Goal: Navigation & Orientation: Find specific page/section

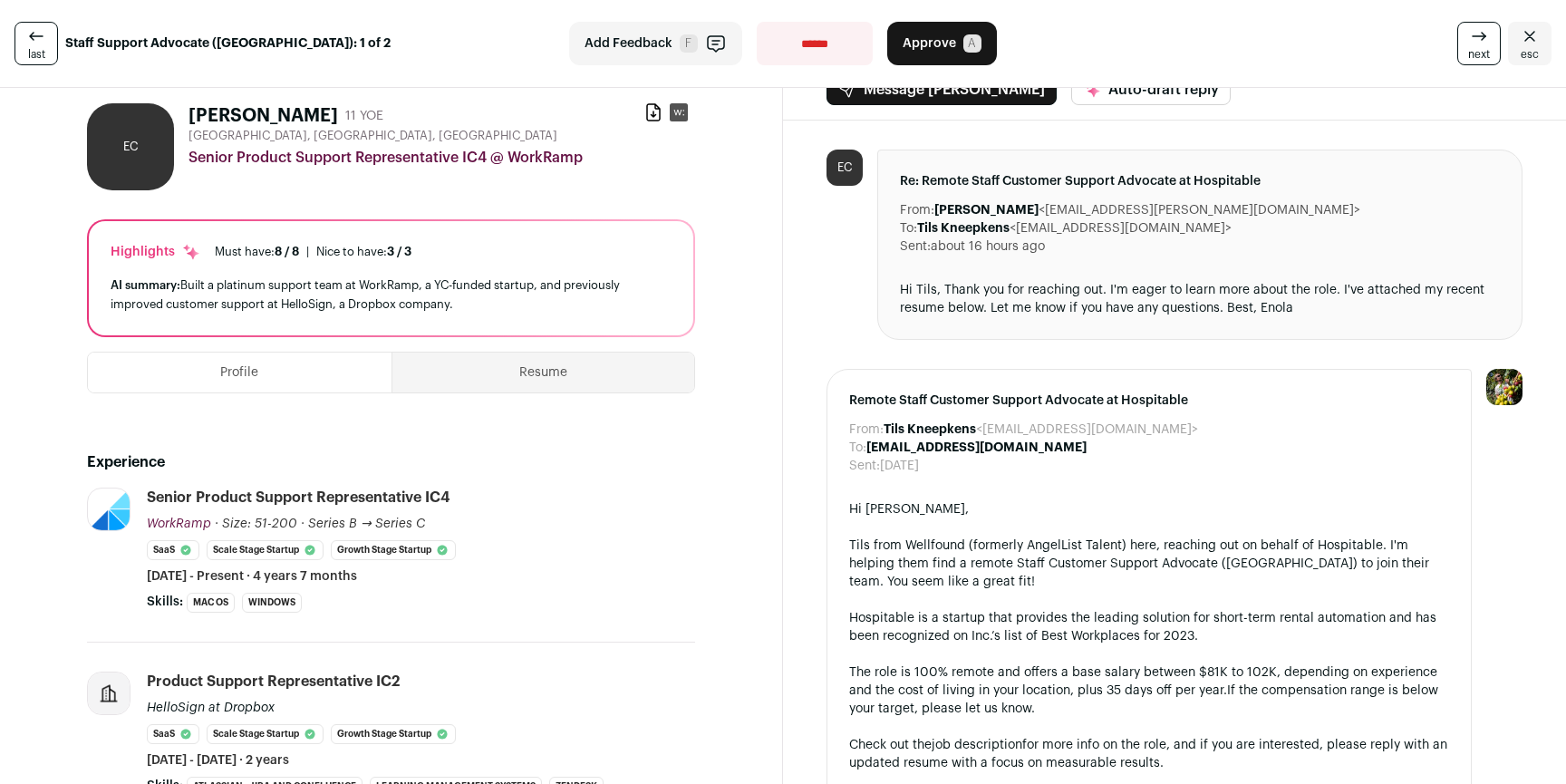
scroll to position [32, 0]
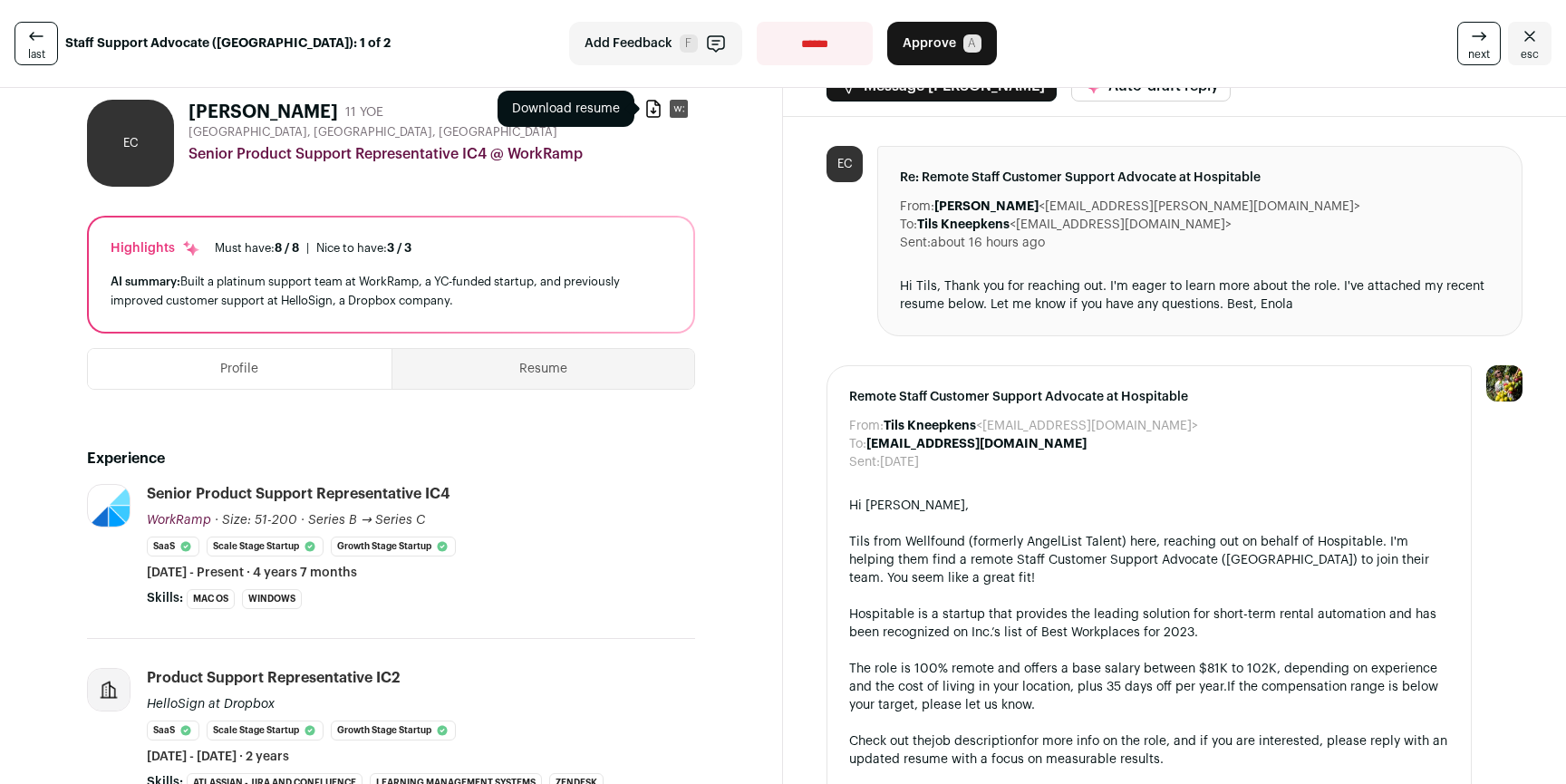
click at [648, 116] on icon at bounding box center [654, 108] width 13 height 16
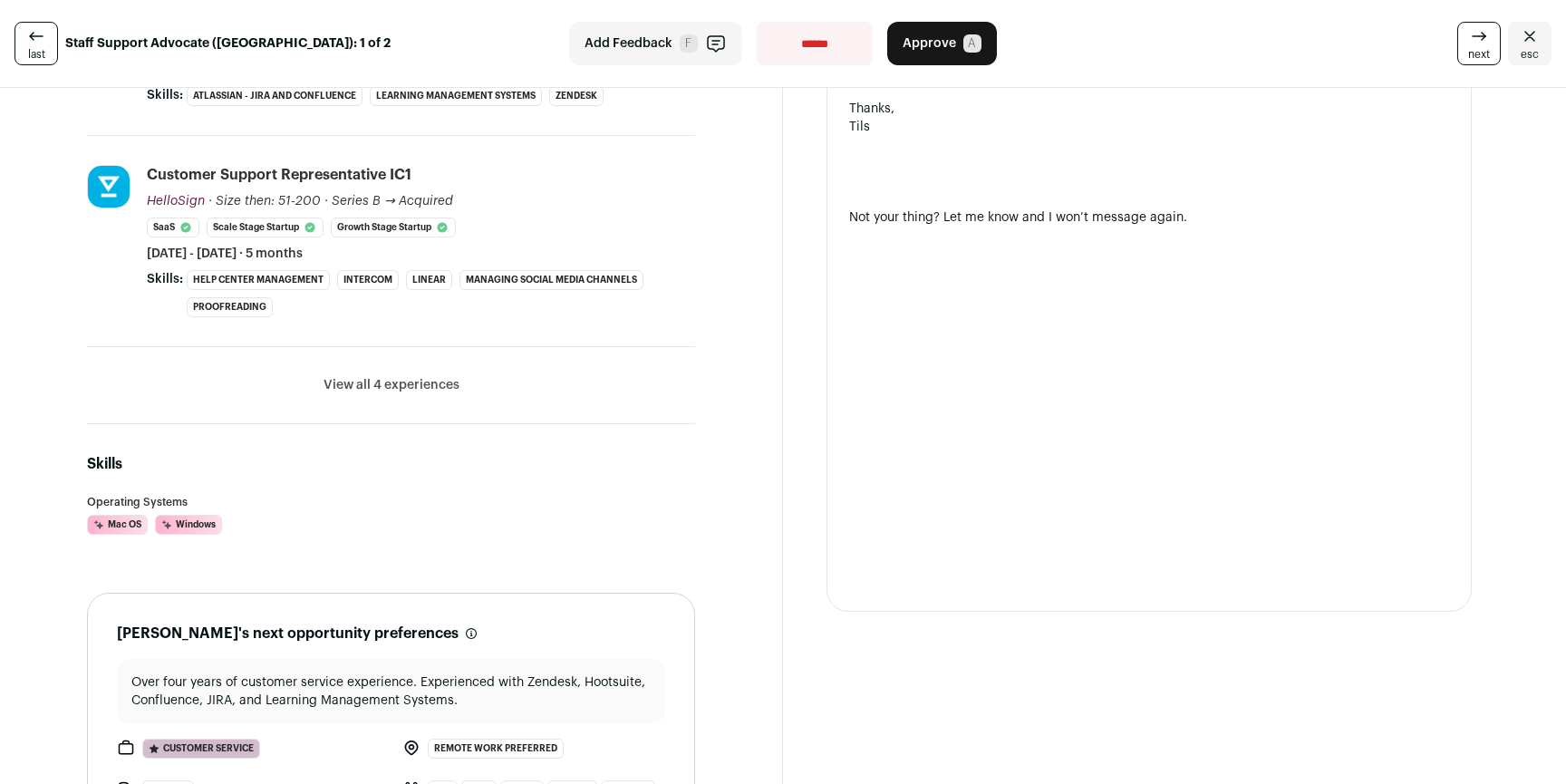
click at [427, 399] on li "View all 4 experiences View less" at bounding box center [390, 386] width 608 height 77
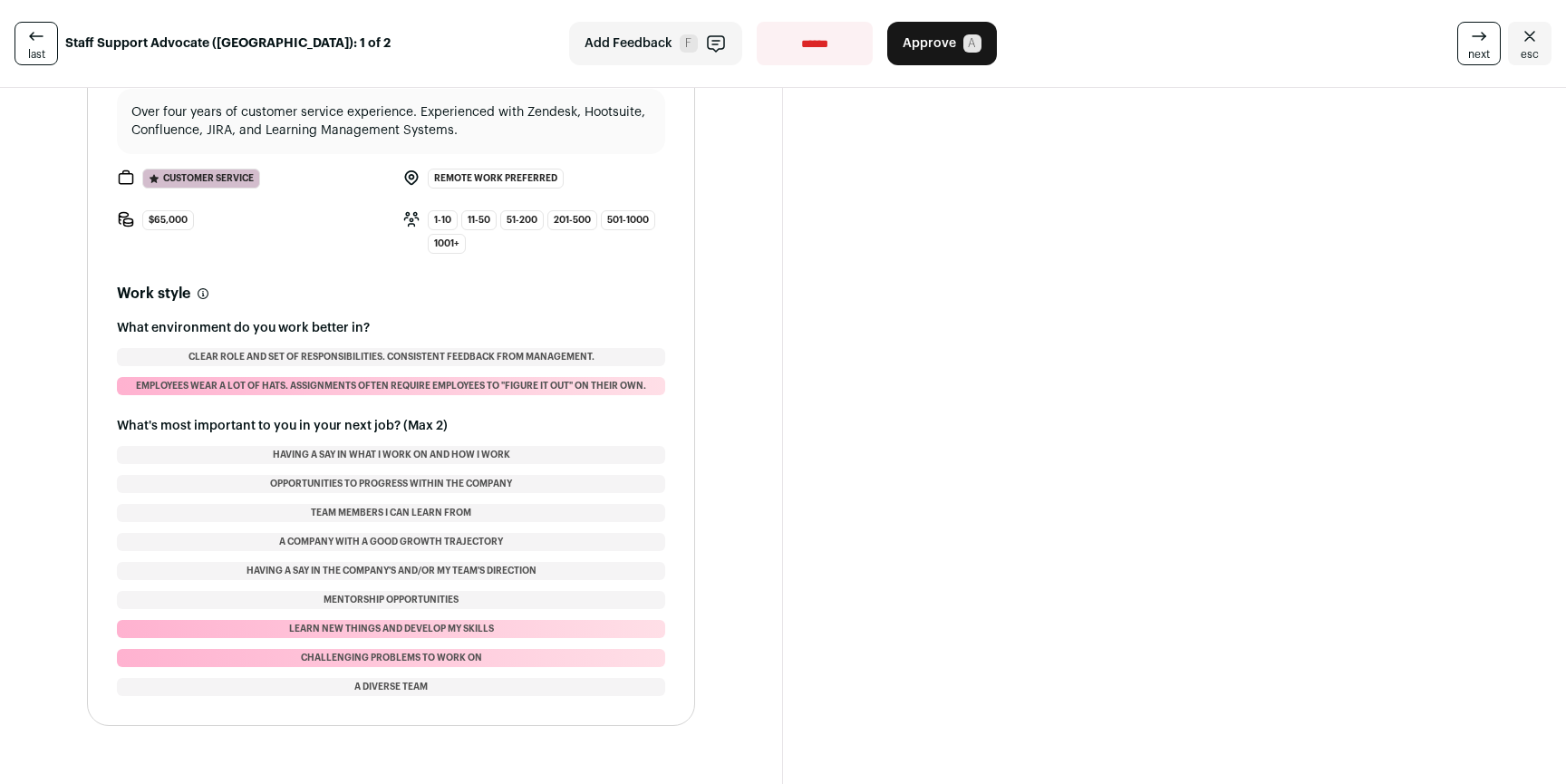
scroll to position [939, 0]
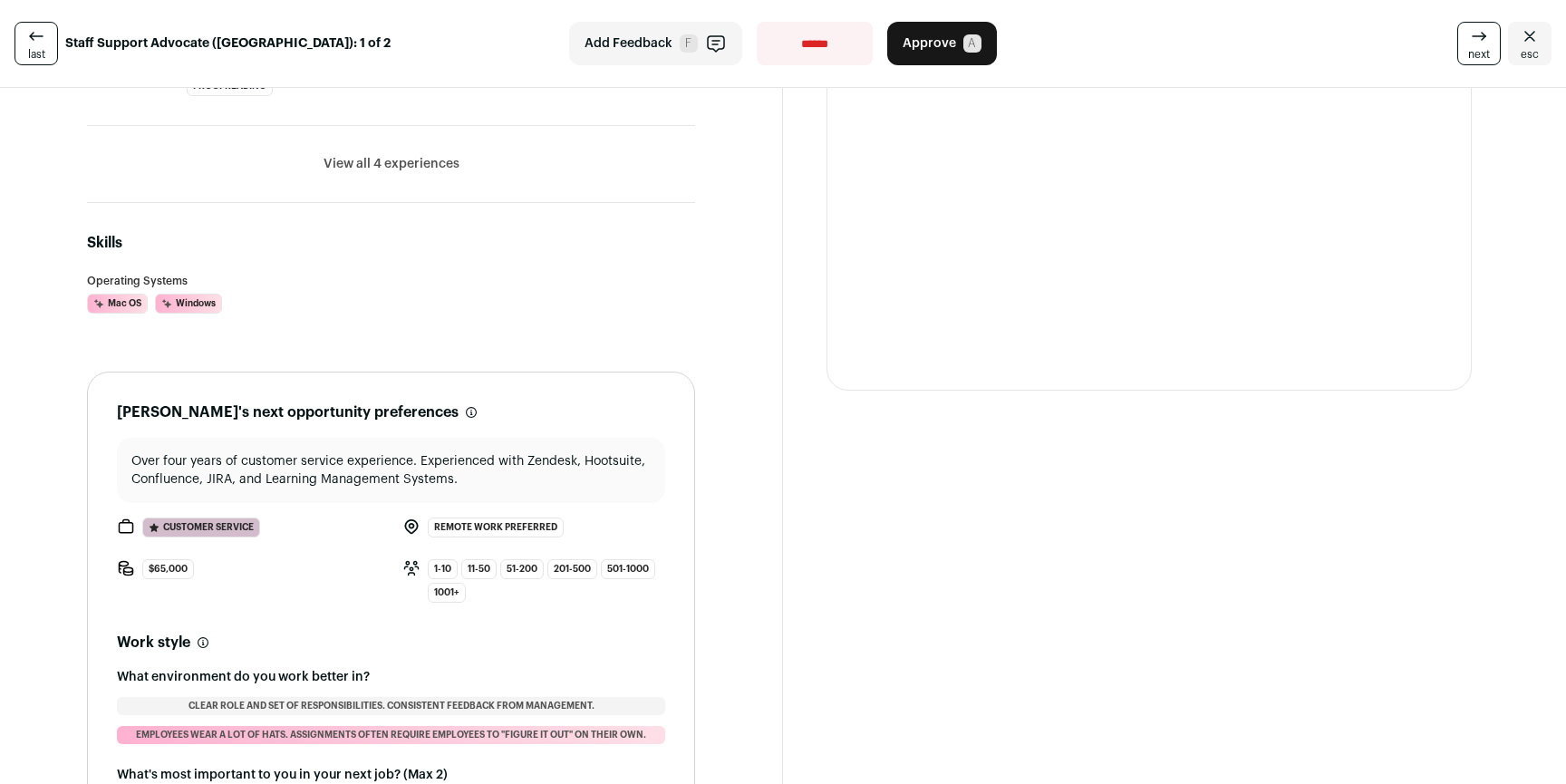
click at [378, 160] on button "View all 4 experiences" at bounding box center [391, 164] width 136 height 18
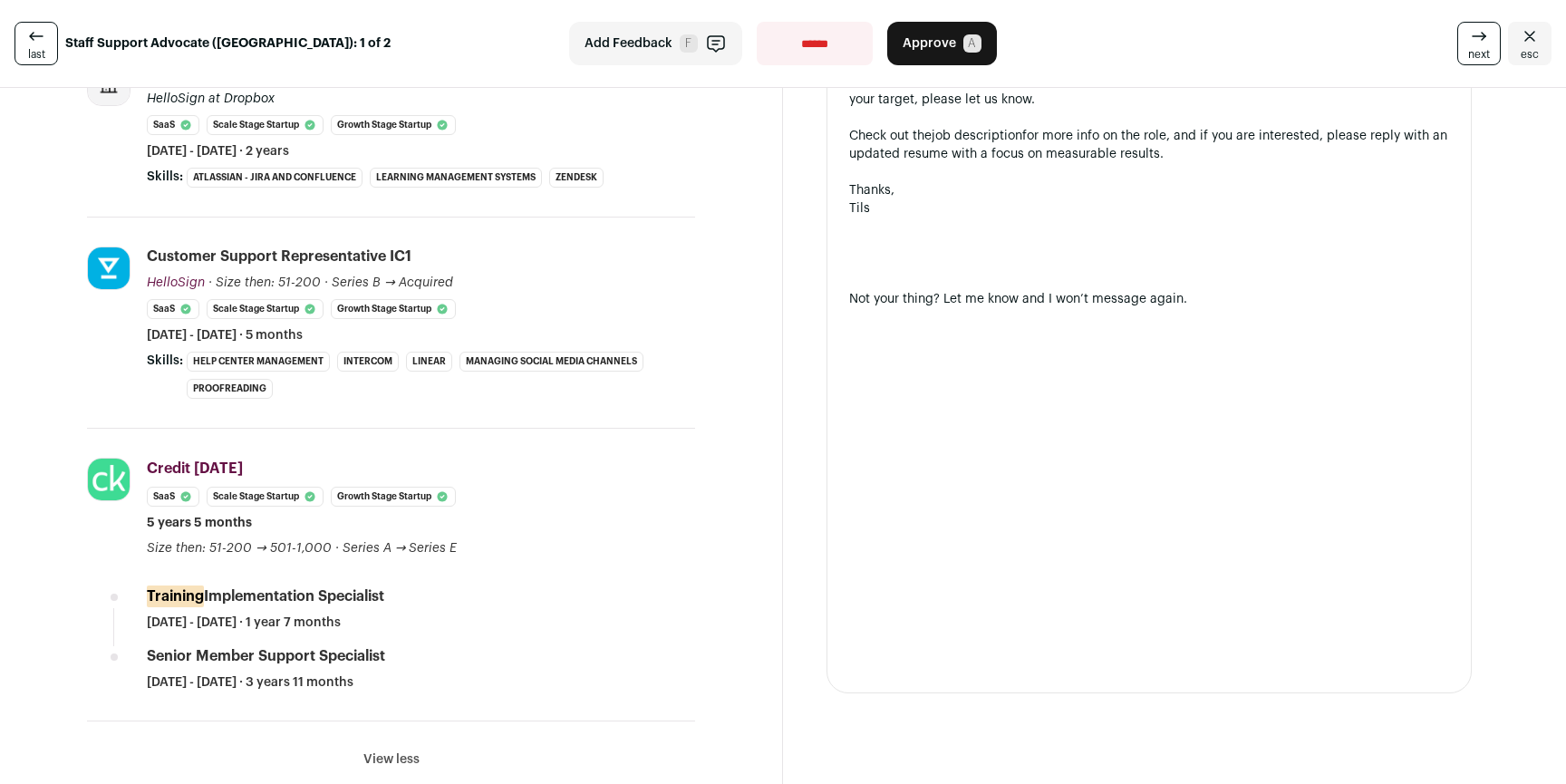
scroll to position [0, 0]
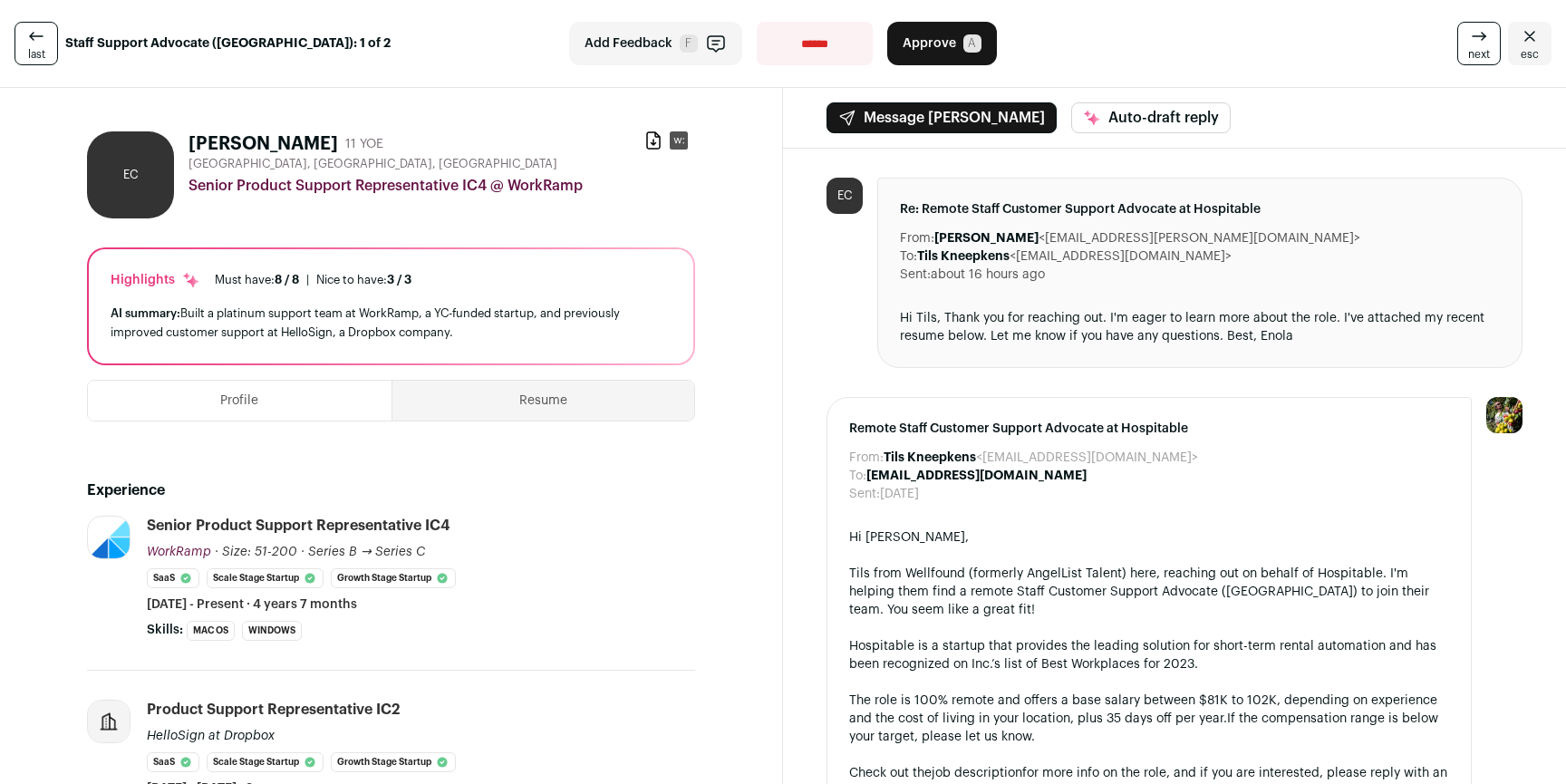
click at [669, 143] on rect at bounding box center [679, 140] width 18 height 18
click at [801, 44] on select "**********" at bounding box center [814, 44] width 116 height 44
select select "**********"
click at [757, 22] on select "**********" at bounding box center [814, 44] width 116 height 44
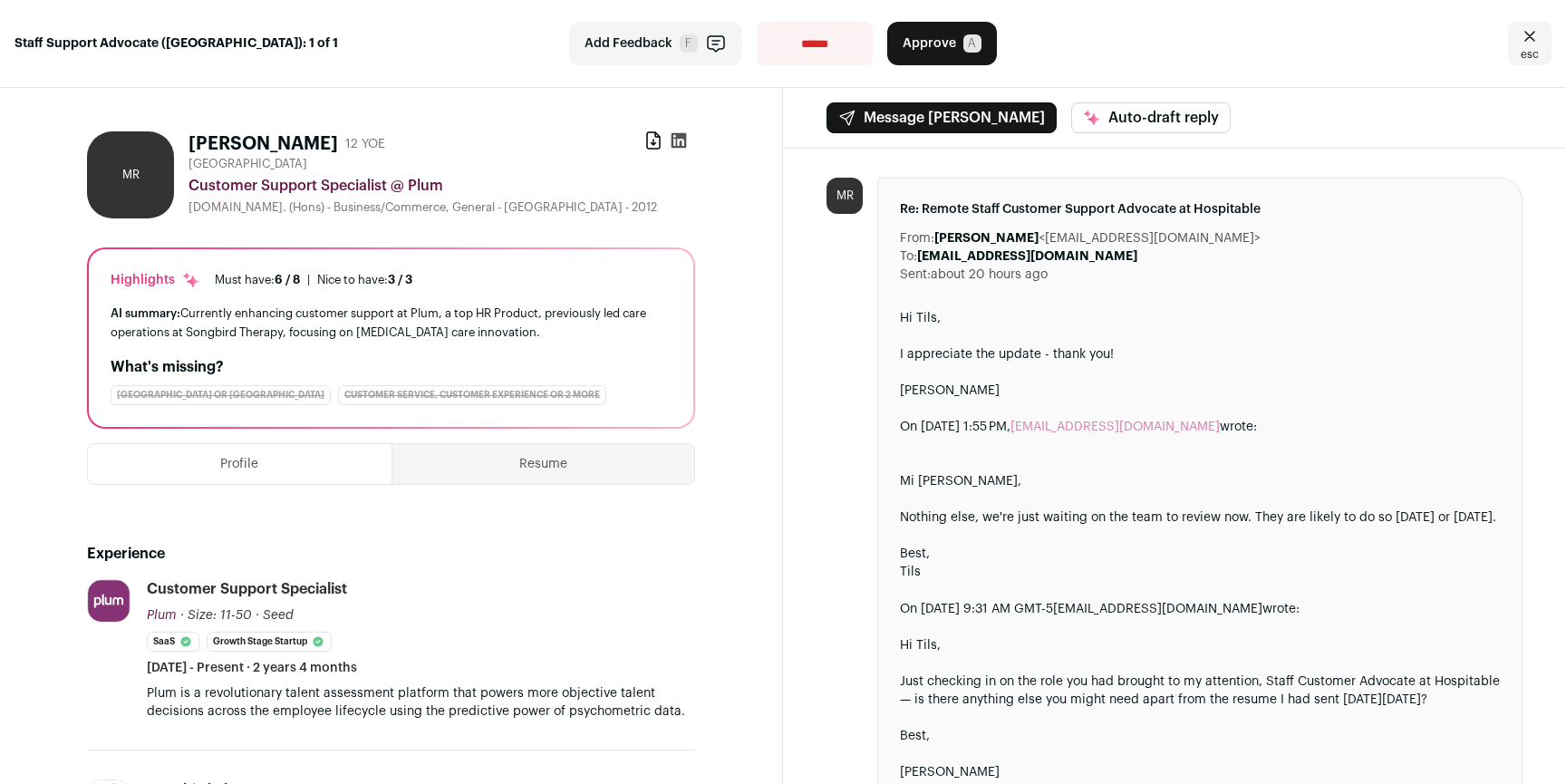
click at [1519, 36] on icon "Close" at bounding box center [1530, 36] width 22 height 22
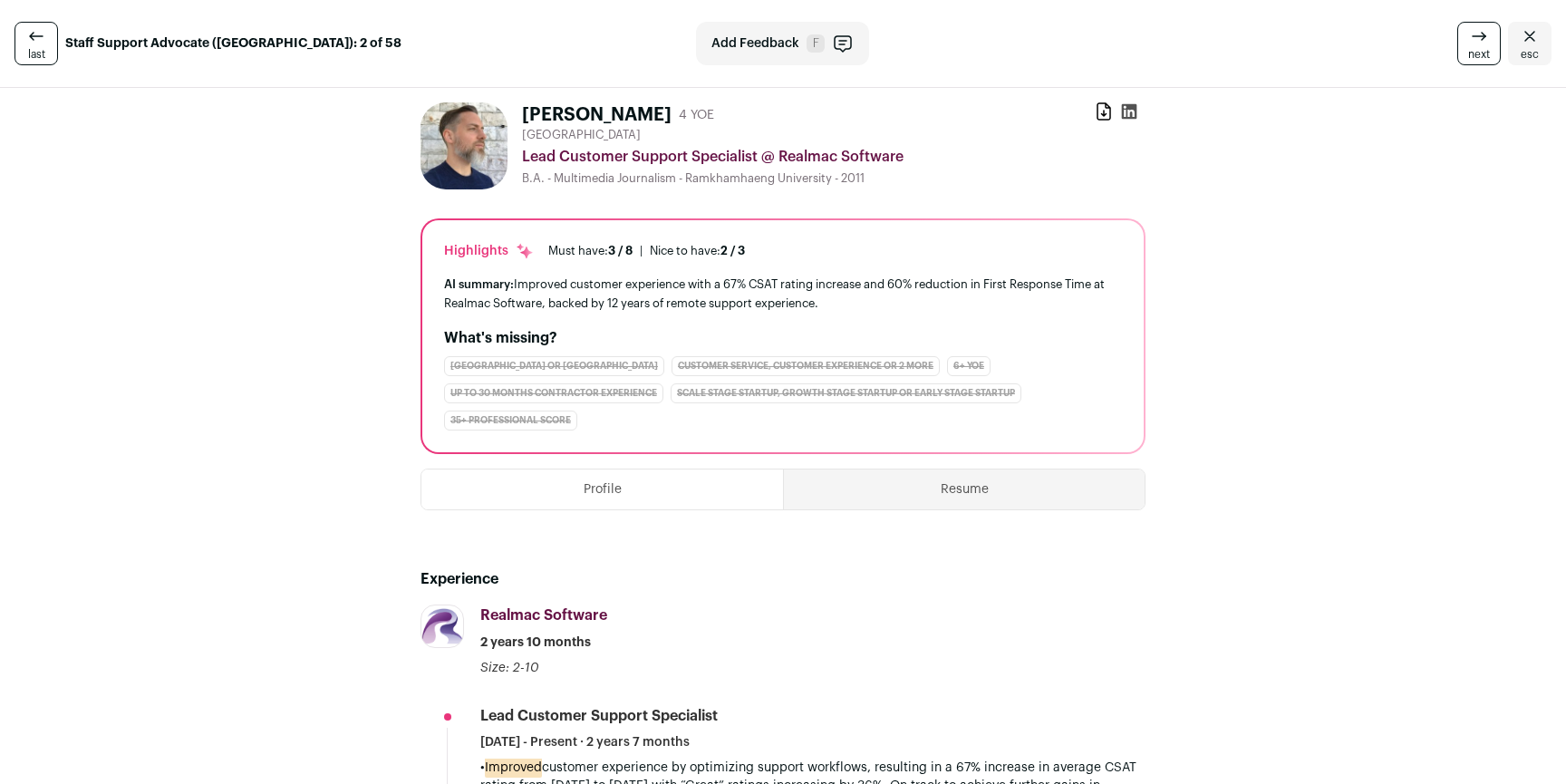
click at [1529, 31] on link "esc" at bounding box center [1530, 44] width 44 height 44
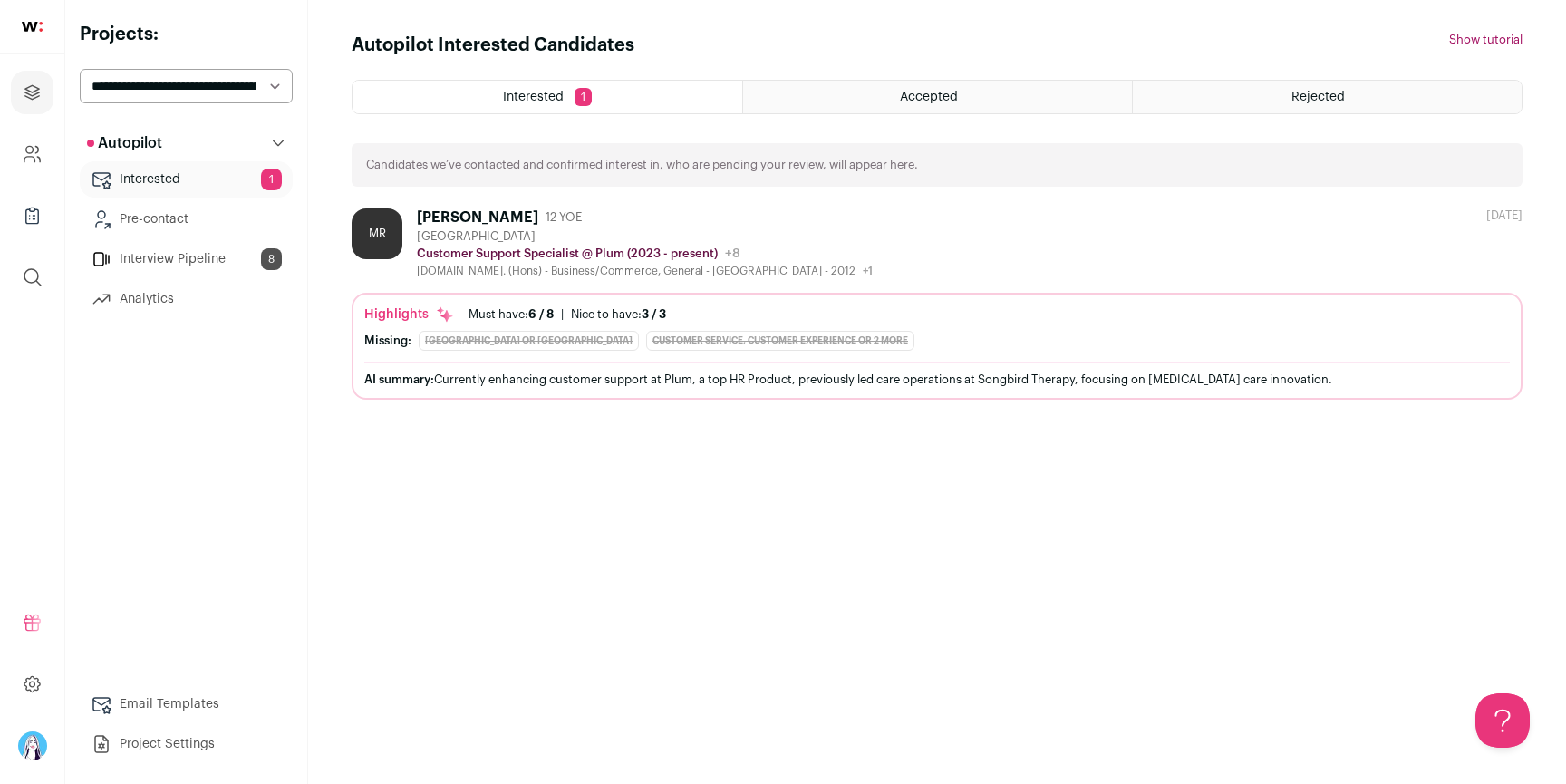
click at [947, 105] on div "Accepted" at bounding box center [938, 97] width 389 height 33
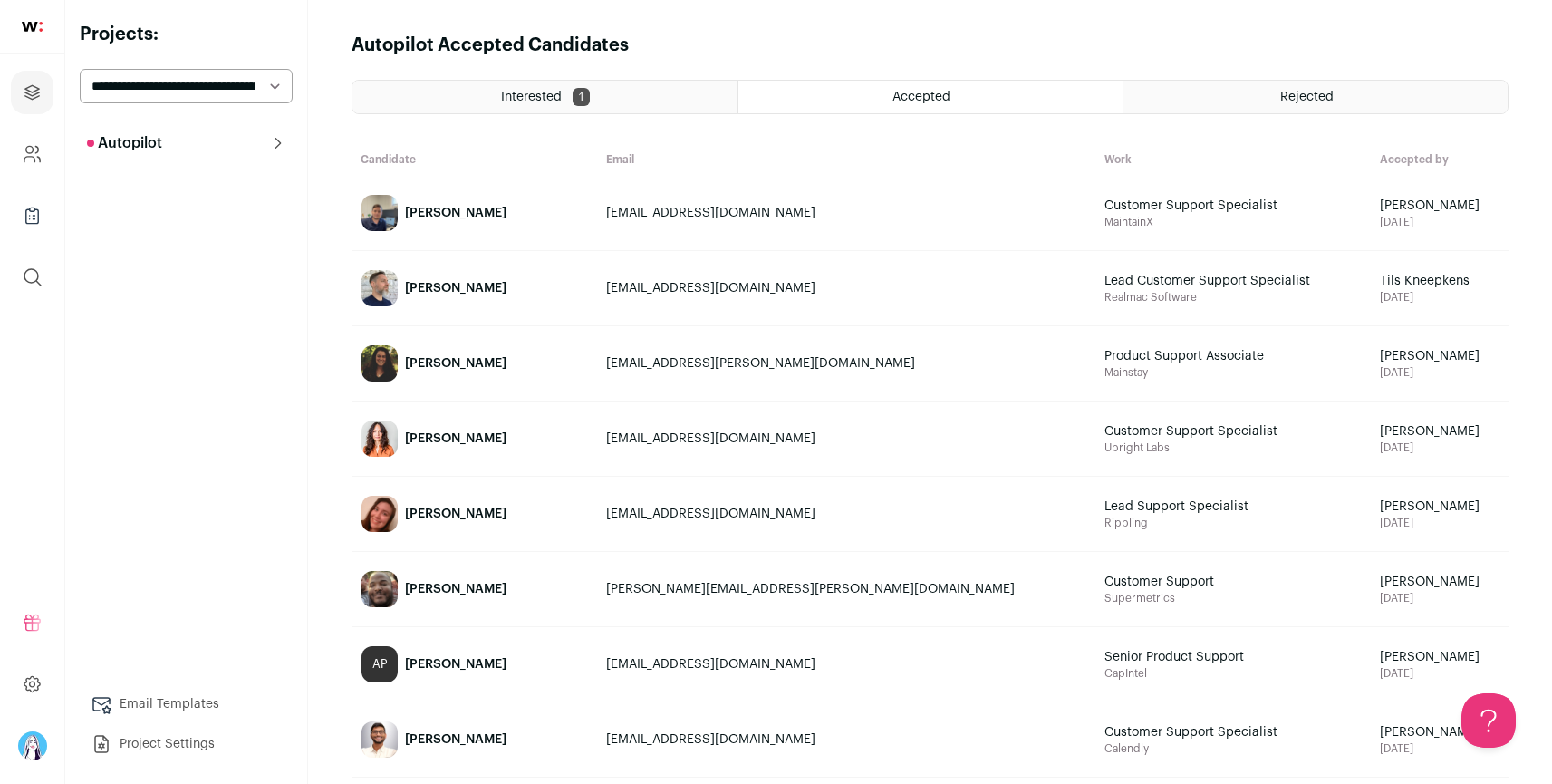
click at [215, 146] on button "Autopilot" at bounding box center [186, 143] width 213 height 36
click at [203, 264] on link "Interview Pipeline 8" at bounding box center [186, 259] width 213 height 36
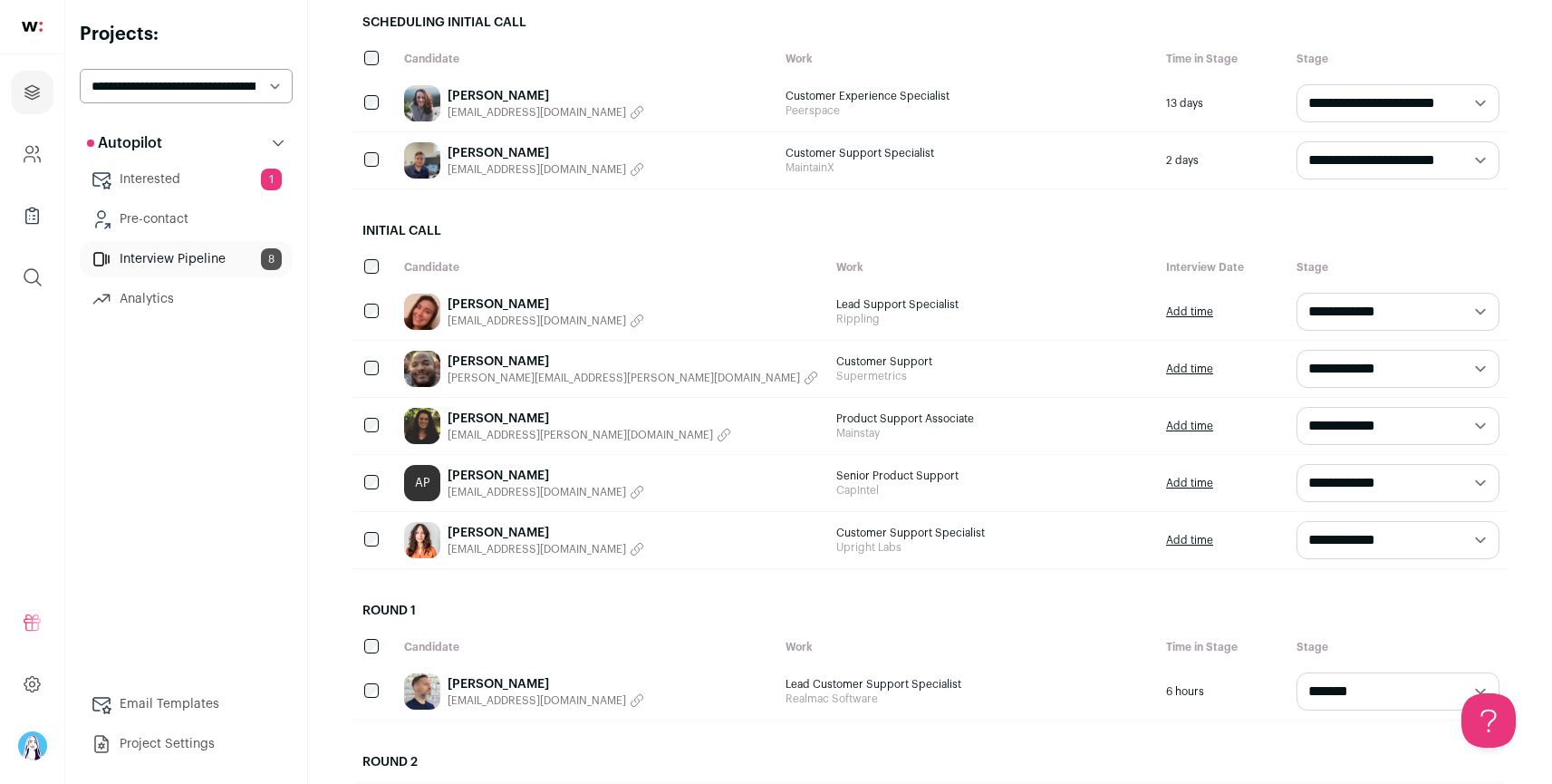
scroll to position [231, 0]
